Goal: Navigation & Orientation: Understand site structure

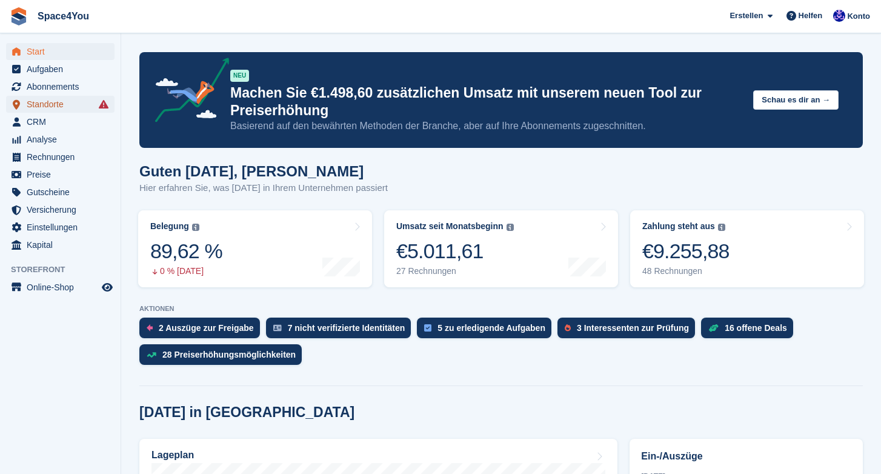
click at [72, 105] on span "Standorte" at bounding box center [63, 104] width 73 height 17
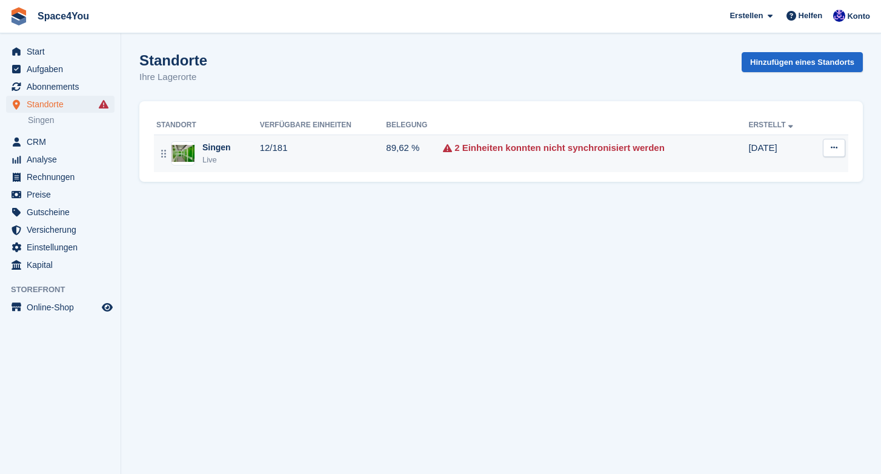
click at [445, 150] on icon at bounding box center [447, 148] width 9 height 14
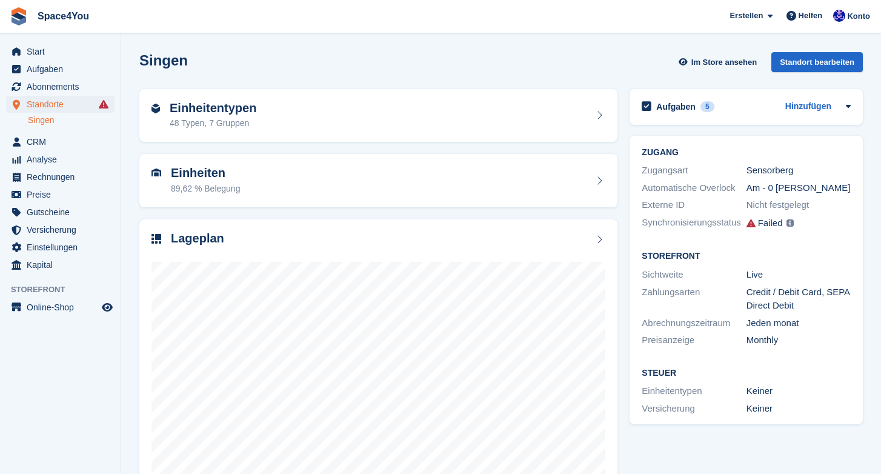
scroll to position [43, 0]
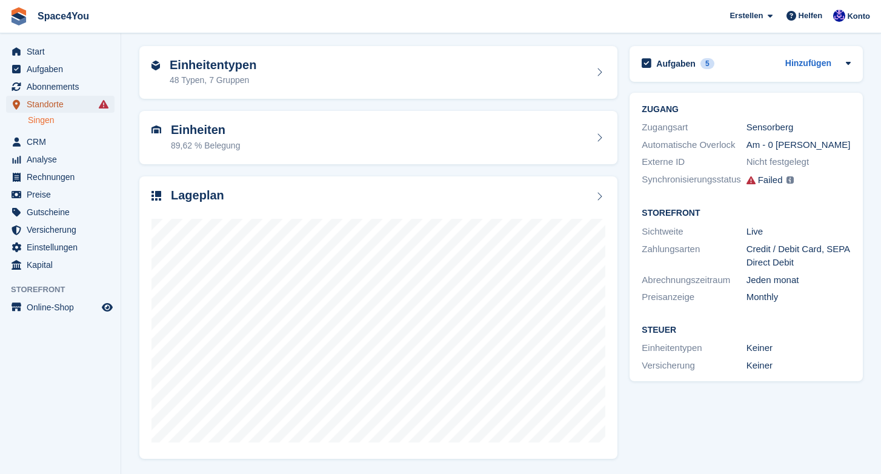
click at [94, 105] on span "Standorte" at bounding box center [63, 104] width 73 height 17
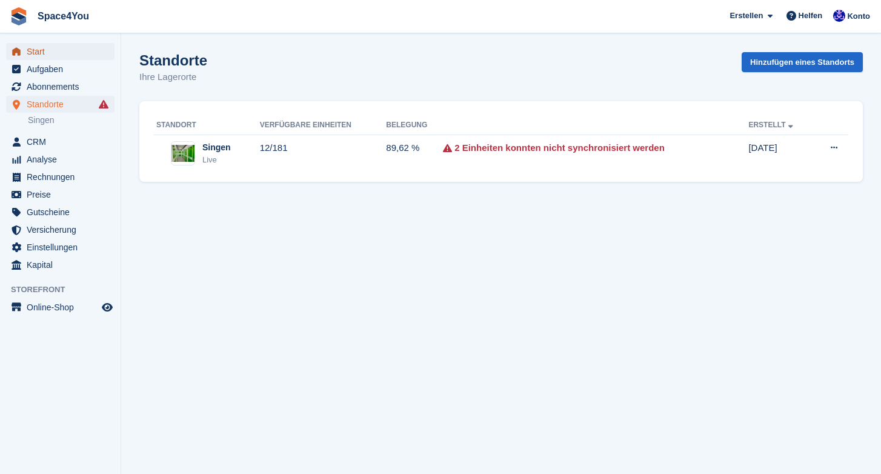
click at [43, 53] on span "Start" at bounding box center [63, 51] width 73 height 17
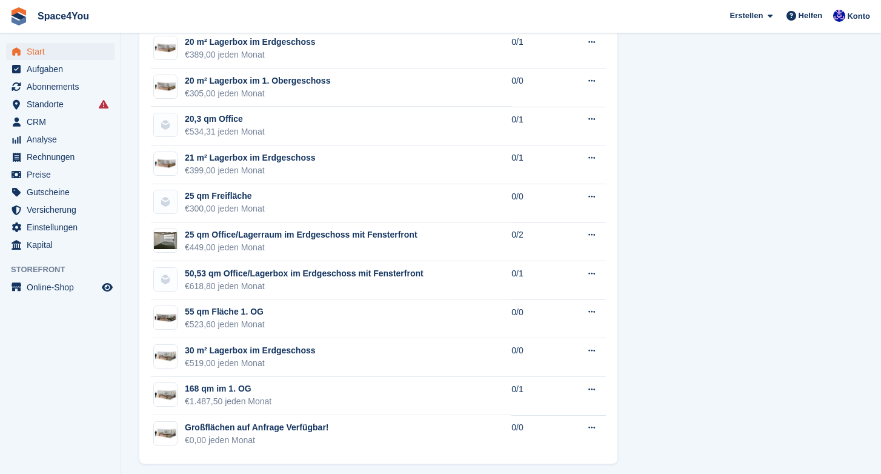
scroll to position [2229, 0]
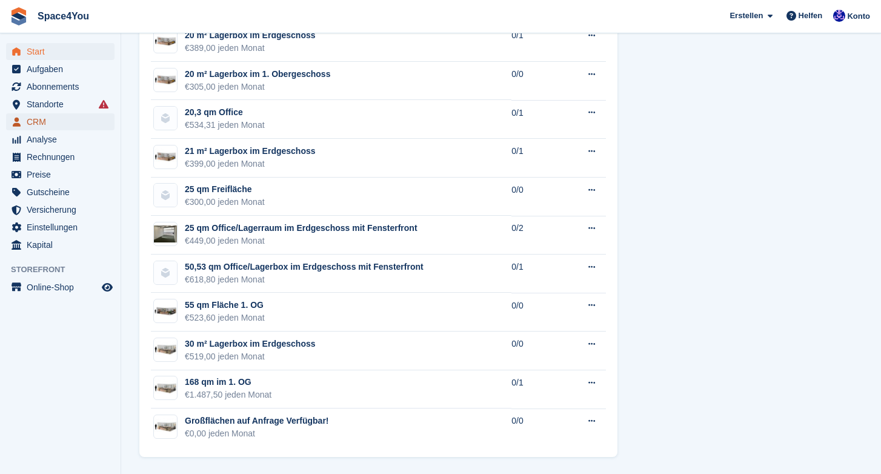
click at [67, 128] on span "CRM" at bounding box center [63, 121] width 73 height 17
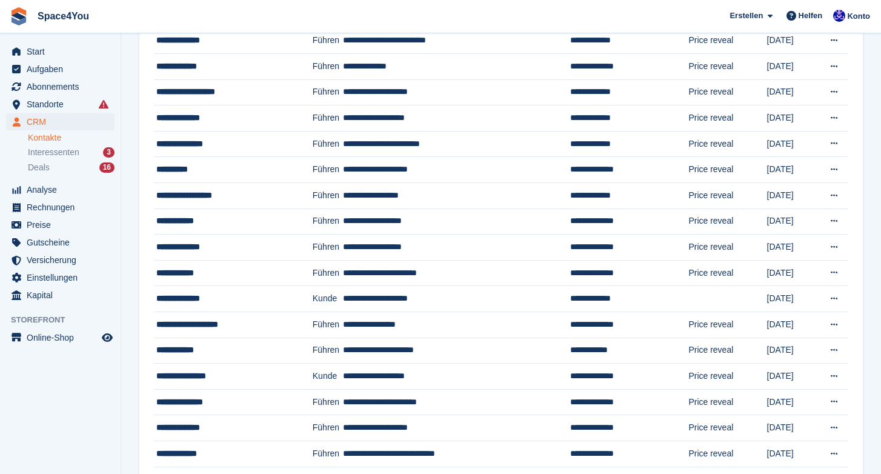
scroll to position [879, 0]
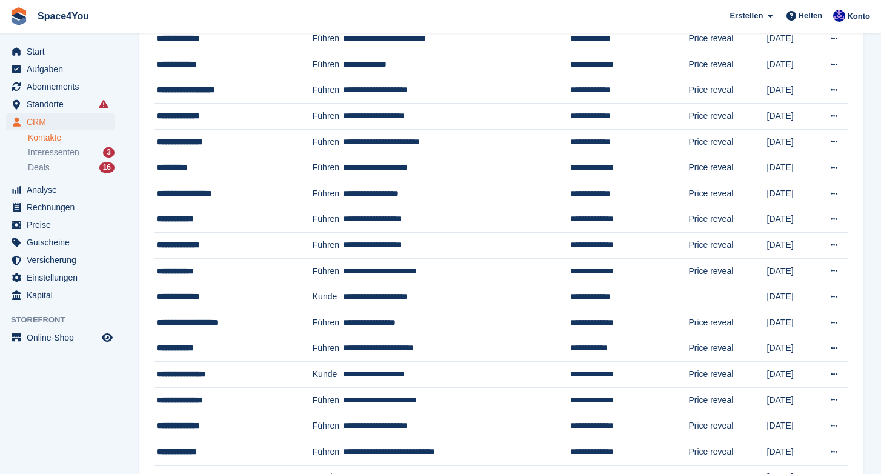
click at [102, 108] on icon at bounding box center [104, 104] width 10 height 10
click at [85, 101] on span "Standorte" at bounding box center [63, 104] width 73 height 17
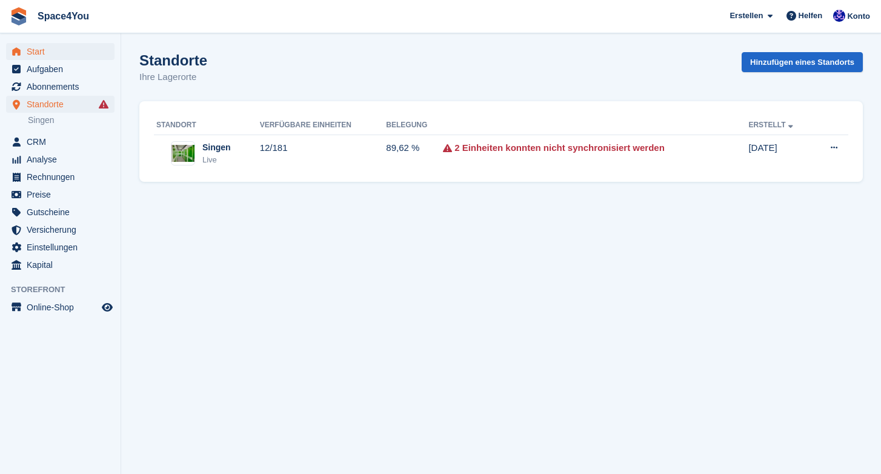
click at [46, 51] on span "Start" at bounding box center [63, 51] width 73 height 17
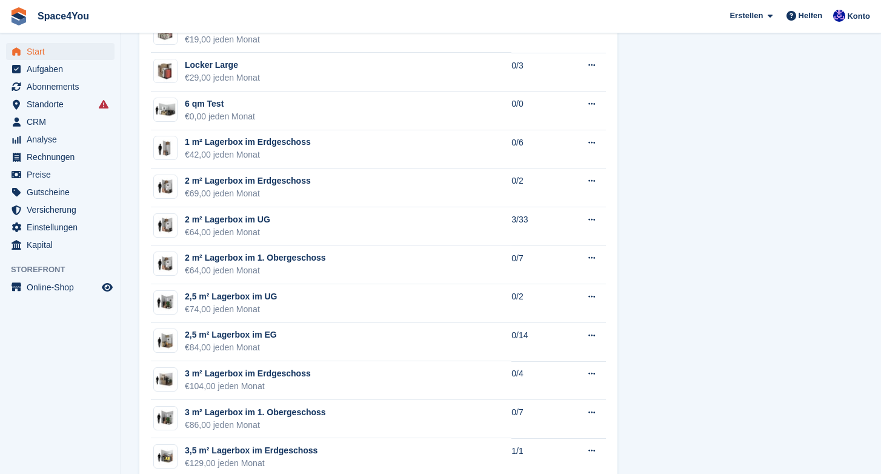
scroll to position [866, 0]
